Goal: Find specific page/section: Find specific page/section

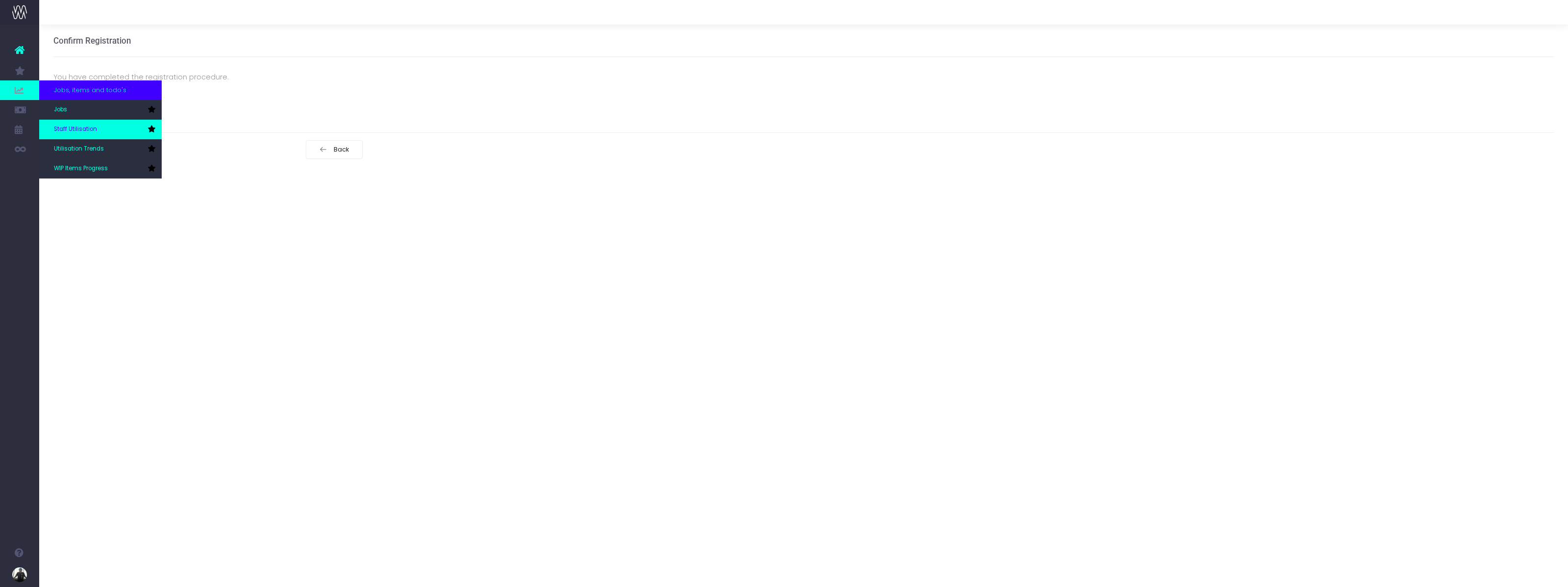
click at [72, 127] on span "Staff Utilisation" at bounding box center [75, 129] width 43 height 9
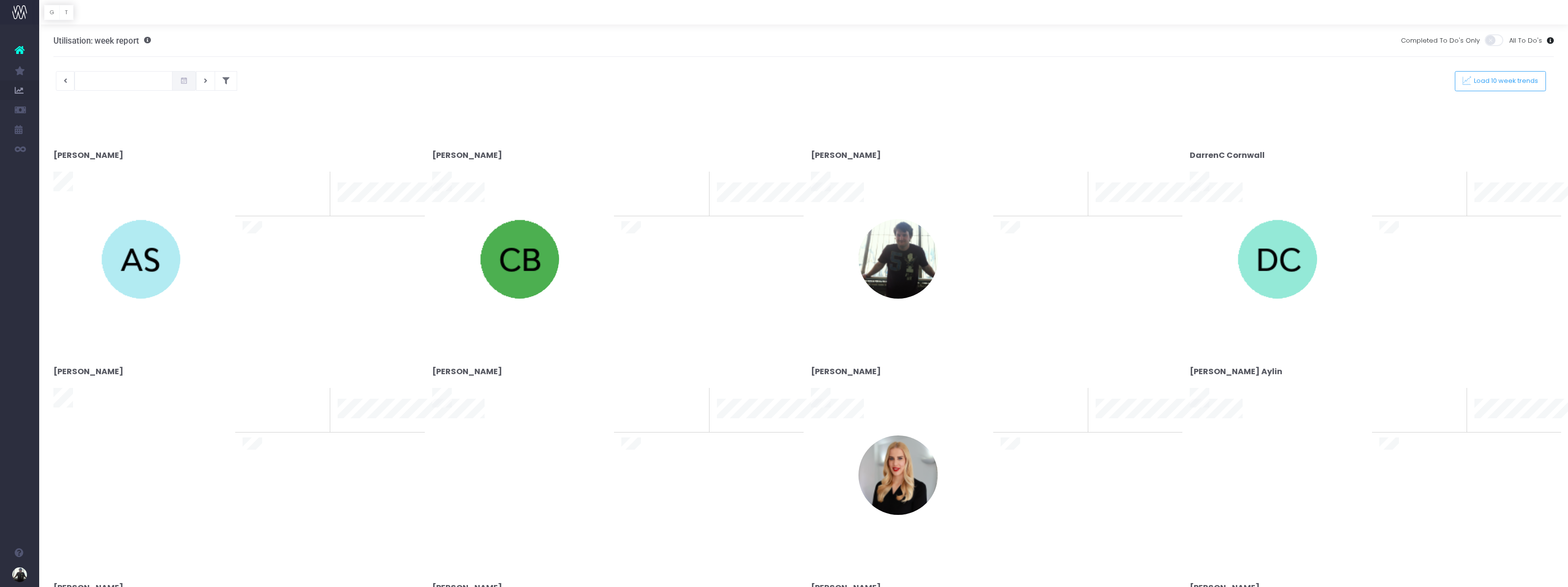
type input "[DATE]"
click at [647, 352] on div at bounding box center [784, 294] width 1568 height 587
